Goal: Information Seeking & Learning: Learn about a topic

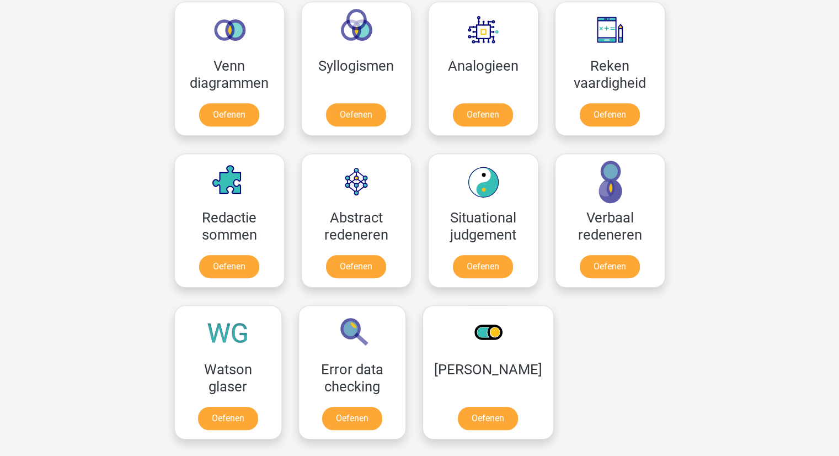
scroll to position [657, 0]
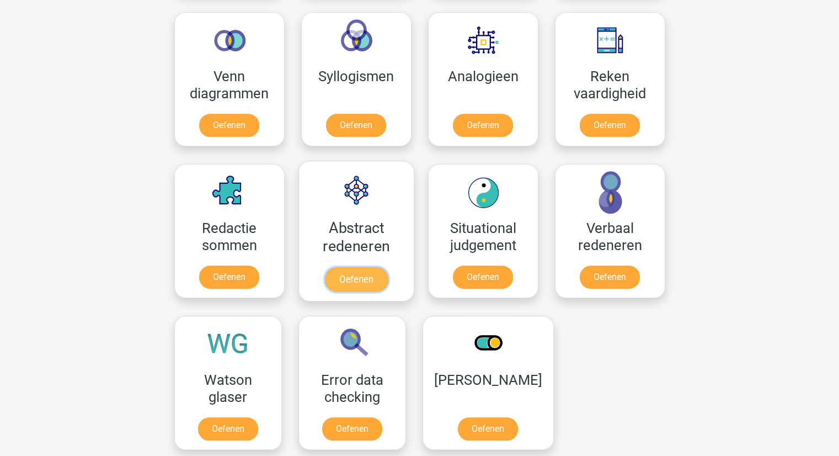
click at [344, 274] on link "Oefenen" at bounding box center [356, 279] width 63 height 24
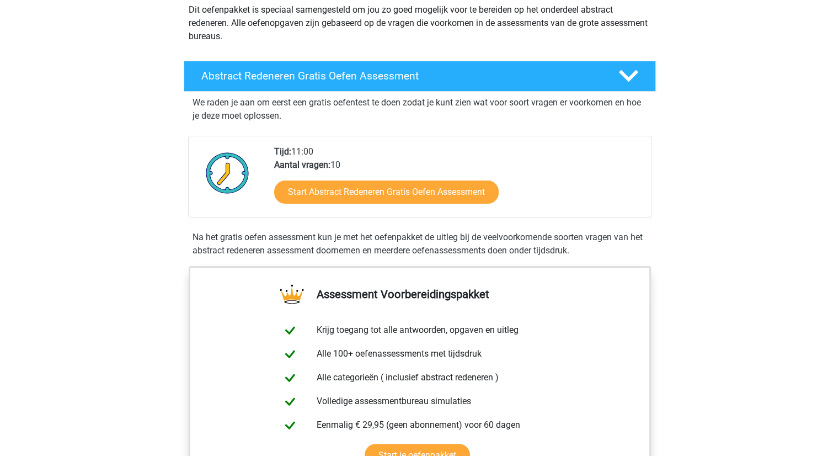
scroll to position [135, 0]
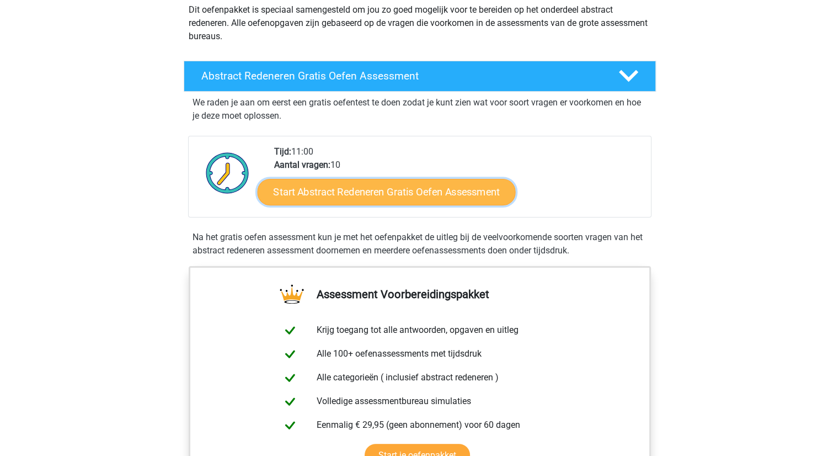
click at [392, 183] on link "Start Abstract Redeneren Gratis Oefen Assessment" at bounding box center [386, 191] width 258 height 26
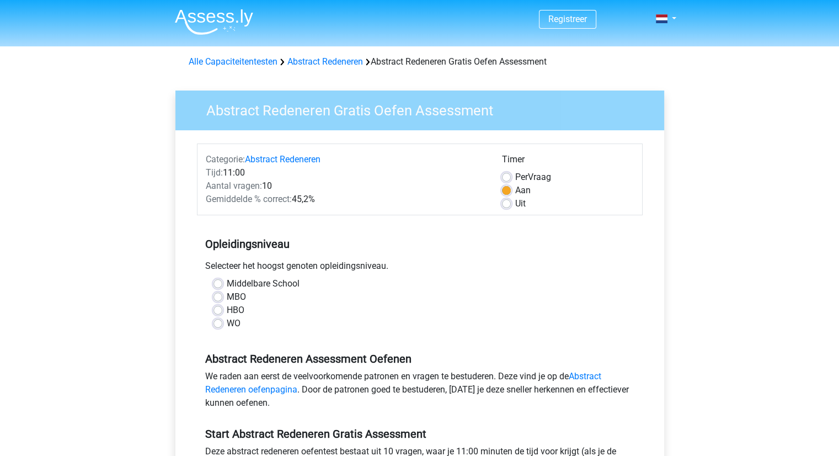
click at [227, 307] on label "HBO" at bounding box center [236, 310] width 18 height 13
click at [219, 307] on input "HBO" at bounding box center [218, 309] width 9 height 11
radio input "true"
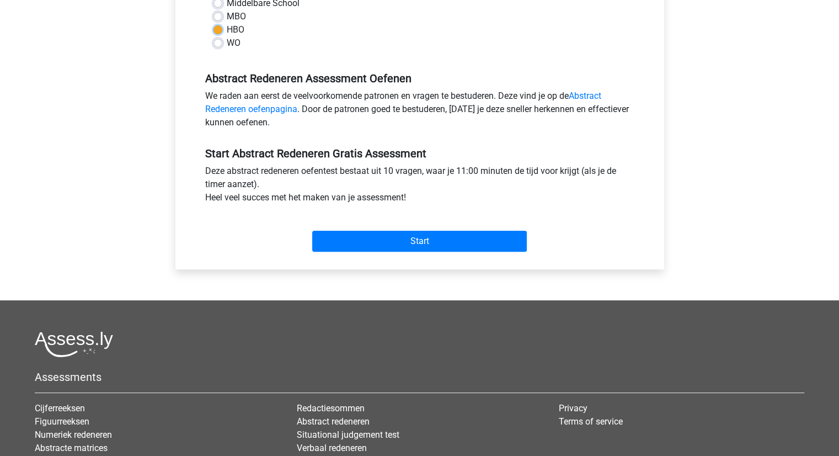
scroll to position [290, 0]
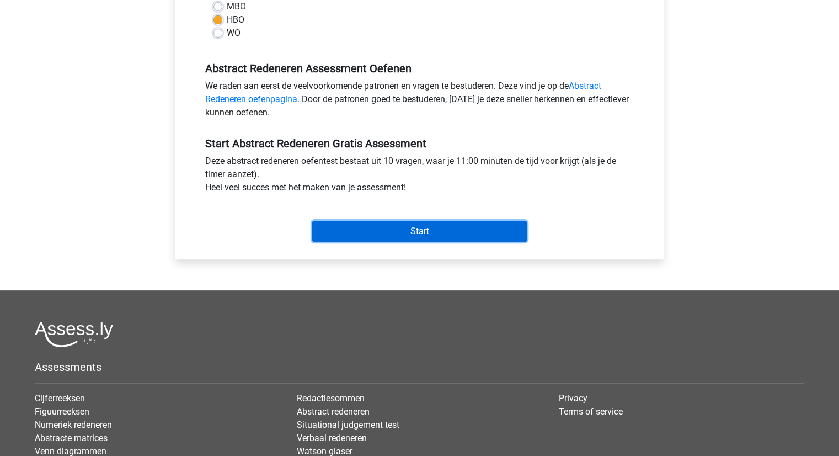
click at [405, 233] on input "Start" at bounding box center [419, 231] width 215 height 21
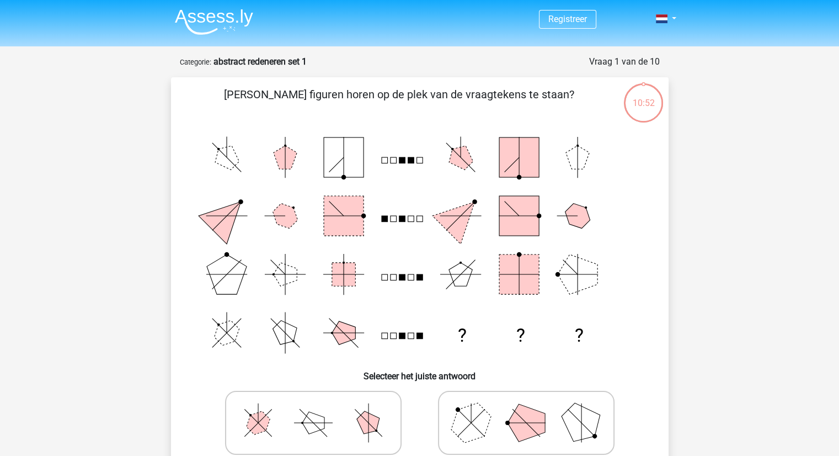
click at [222, 18] on img at bounding box center [214, 22] width 78 height 26
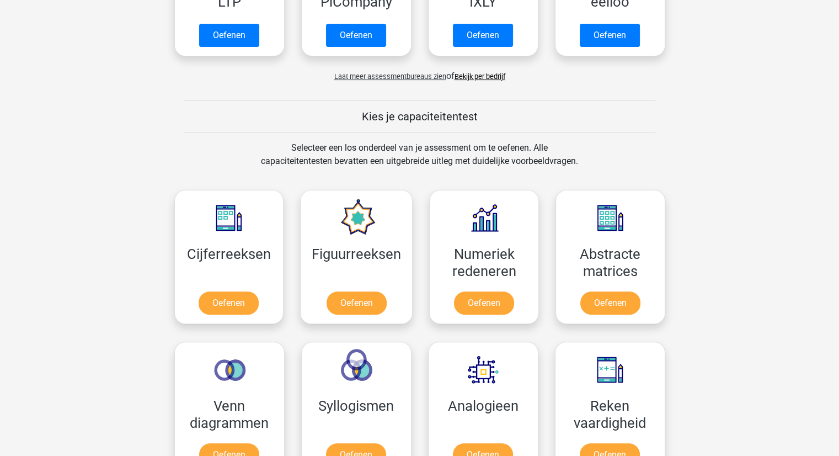
scroll to position [329, 0]
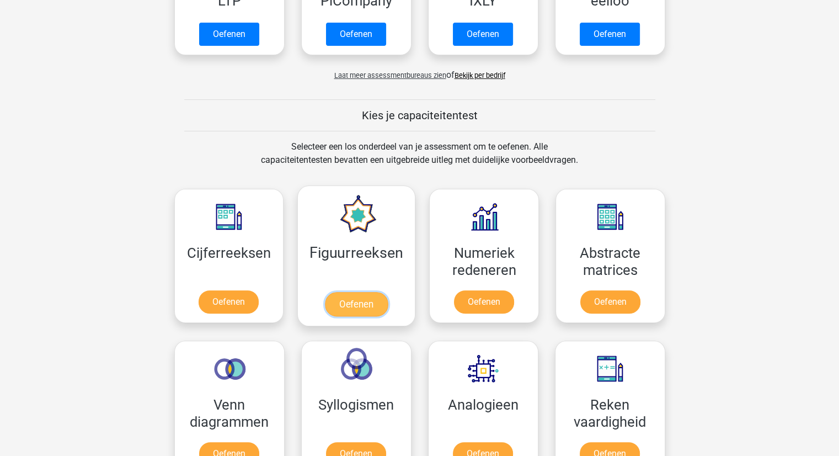
click at [362, 296] on link "Oefenen" at bounding box center [356, 304] width 63 height 24
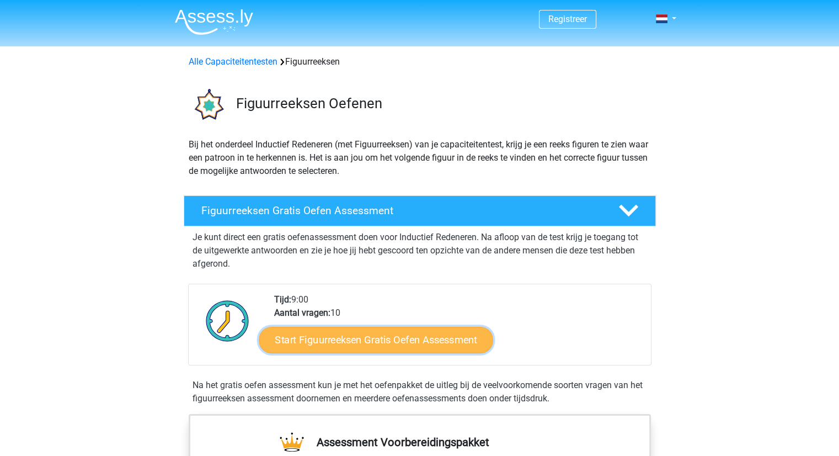
click at [376, 343] on link "Start Figuurreeksen Gratis Oefen Assessment" at bounding box center [376, 339] width 234 height 26
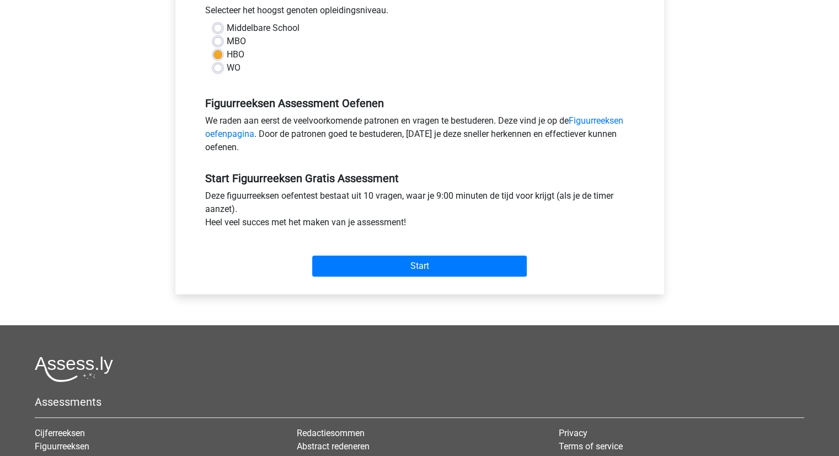
scroll to position [256, 0]
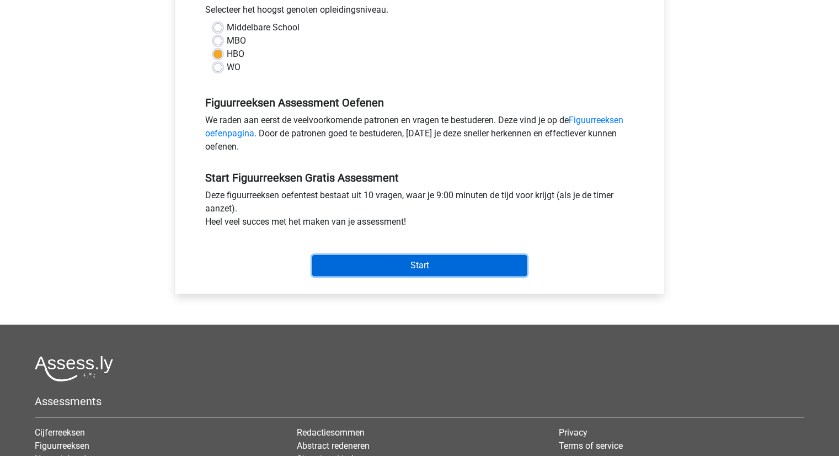
click at [387, 274] on input "Start" at bounding box center [419, 265] width 215 height 21
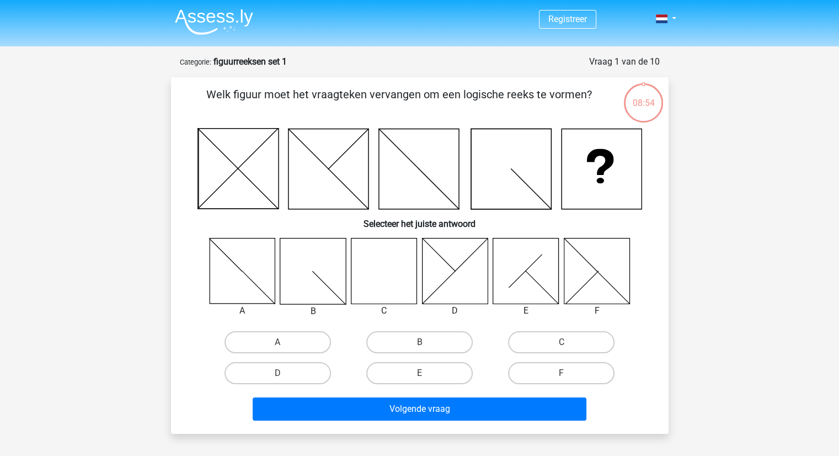
click at [381, 268] on icon at bounding box center [384, 271] width 66 height 66
click at [560, 343] on label "C" at bounding box center [561, 342] width 107 height 22
click at [562, 343] on input "C" at bounding box center [565, 345] width 7 height 7
radio input "true"
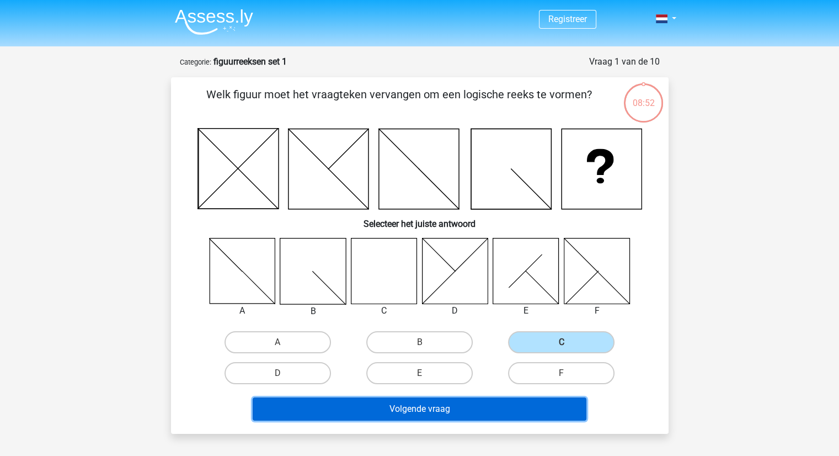
click at [446, 415] on button "Volgende vraag" at bounding box center [420, 408] width 334 height 23
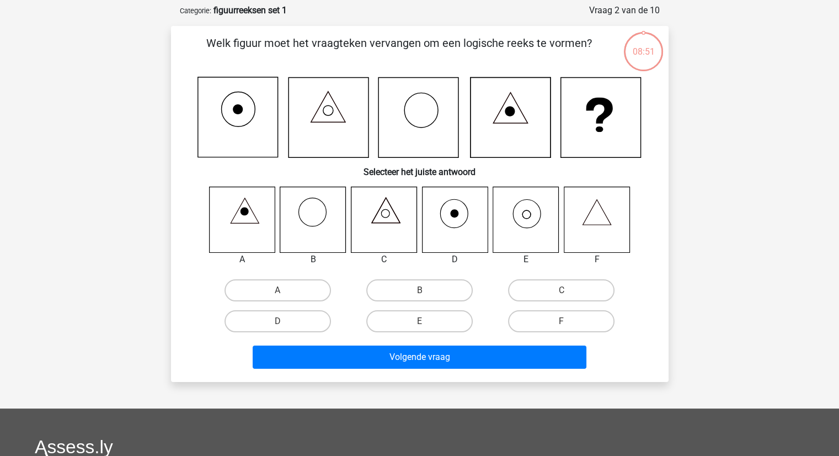
scroll to position [55, 0]
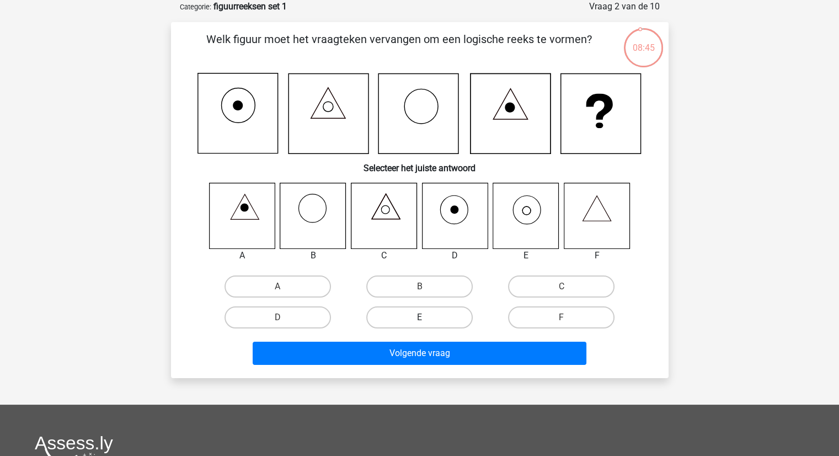
click at [433, 313] on label "E" at bounding box center [419, 317] width 107 height 22
click at [427, 317] on input "E" at bounding box center [422, 320] width 7 height 7
radio input "true"
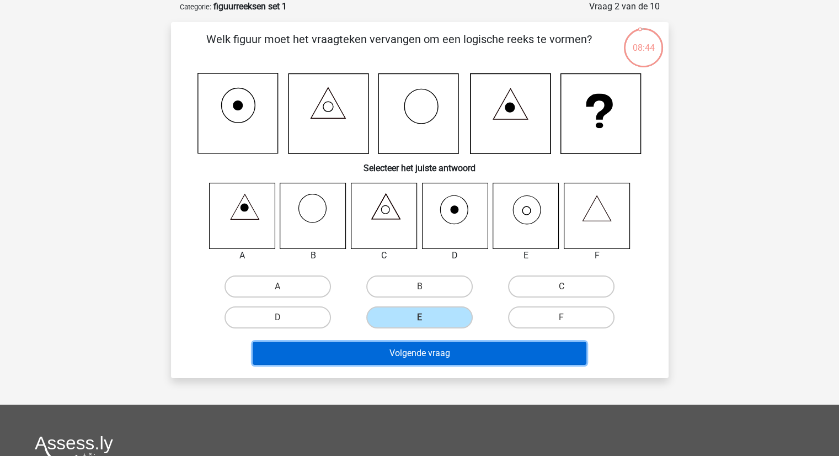
click at [423, 354] on button "Volgende vraag" at bounding box center [420, 353] width 334 height 23
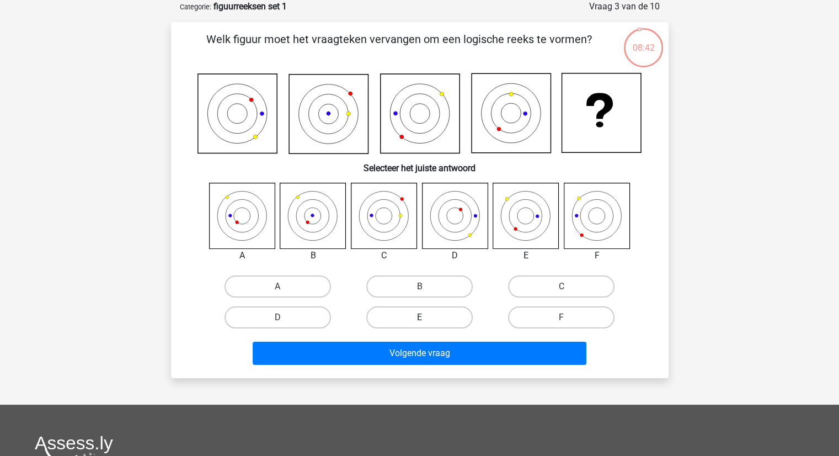
click at [441, 320] on label "E" at bounding box center [419, 317] width 107 height 22
click at [427, 320] on input "E" at bounding box center [422, 320] width 7 height 7
radio input "true"
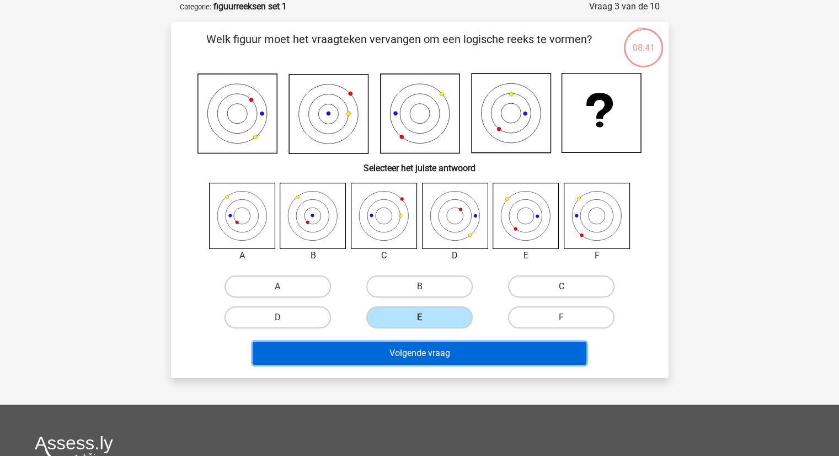
click at [450, 349] on button "Volgende vraag" at bounding box center [420, 353] width 334 height 23
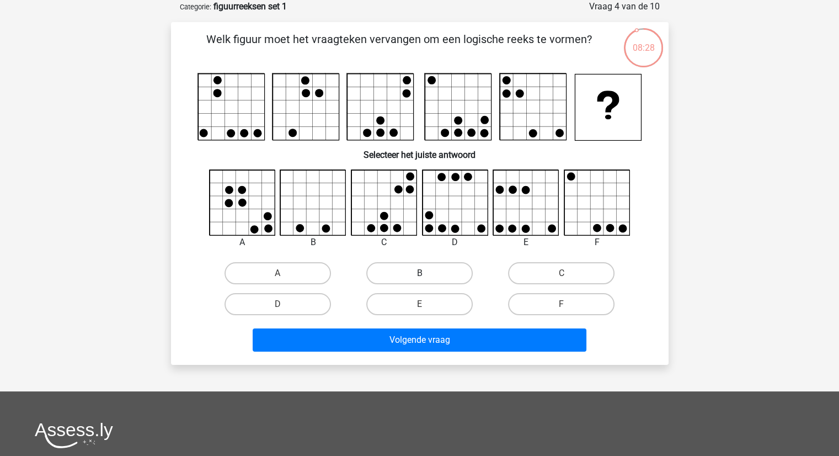
click at [401, 270] on label "B" at bounding box center [419, 273] width 107 height 22
click at [419, 273] on input "B" at bounding box center [422, 276] width 7 height 7
radio input "true"
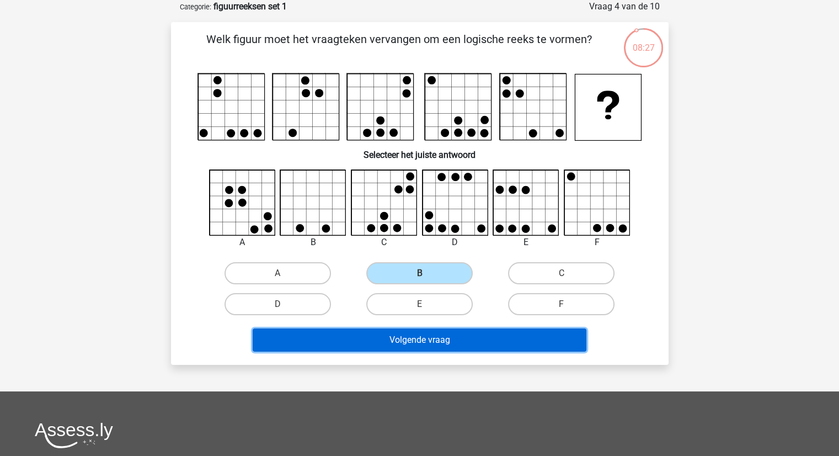
click at [391, 338] on button "Volgende vraag" at bounding box center [420, 339] width 334 height 23
